Goal: Check status

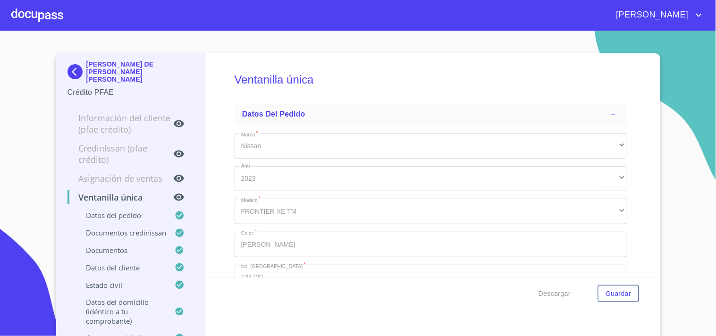
type input "15 de ene. de 1961"
click at [61, 32] on section "[PERSON_NAME] DE [PERSON_NAME] [PERSON_NAME] Crédito PFAE Información del clien…" at bounding box center [358, 183] width 716 height 305
click at [42, 20] on div at bounding box center [37, 15] width 52 height 30
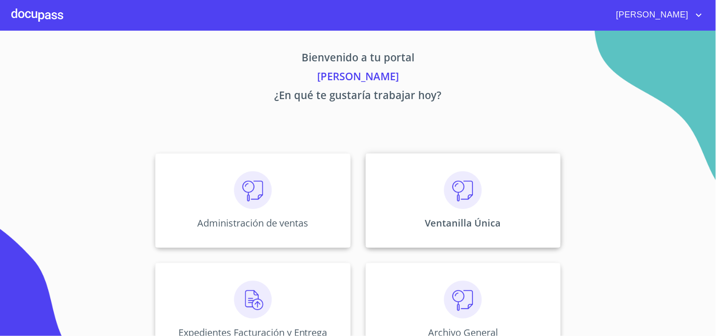
click at [412, 223] on div "Ventanilla Única" at bounding box center [463, 200] width 195 height 94
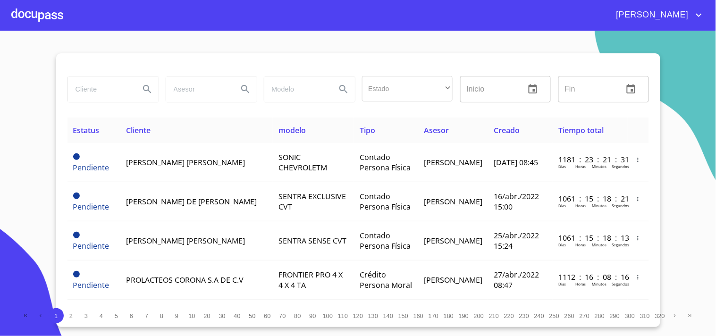
click at [93, 97] on input "search" at bounding box center [100, 88] width 64 height 25
type input "m"
type input "[PERSON_NAME] DEL [PERSON_NAME]"
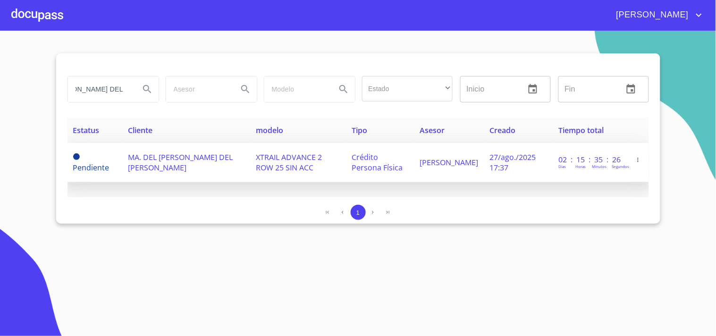
click at [188, 166] on td "MA. DEL [PERSON_NAME] DEL [PERSON_NAME]" at bounding box center [186, 162] width 128 height 39
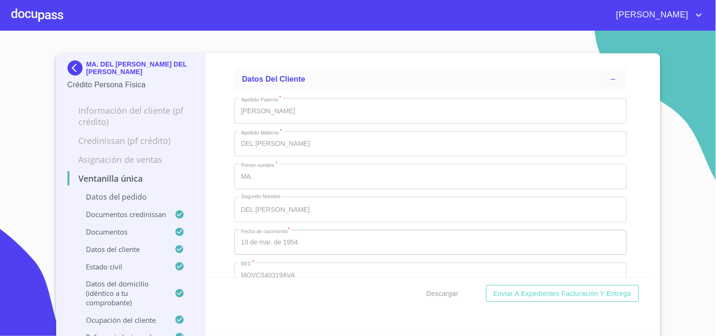
scroll to position [2673, 0]
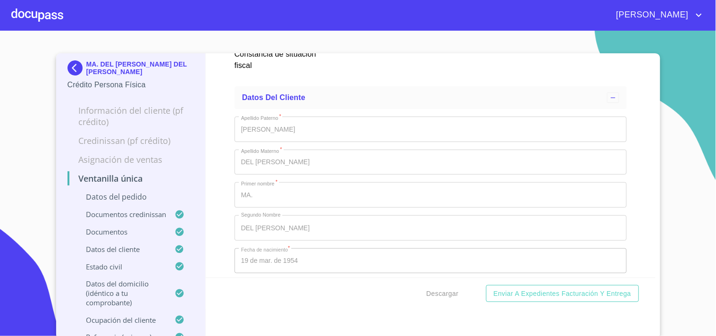
click at [42, 20] on div at bounding box center [37, 15] width 52 height 30
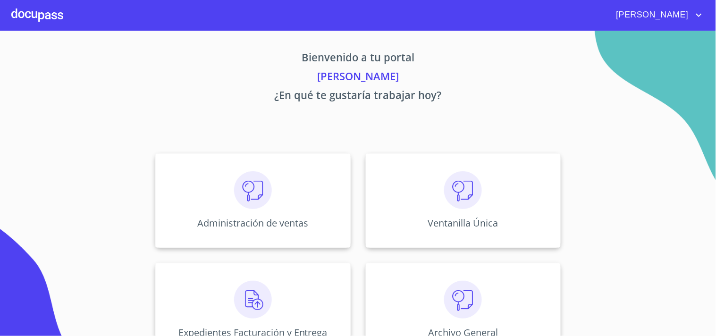
click at [474, 248] on div "Administración de ventas Ventanilla Única Expedientes Facturación y Entrega Arc…" at bounding box center [358, 255] width 585 height 219
click at [422, 215] on div "Ventanilla Única" at bounding box center [463, 200] width 195 height 94
